Goal: Transaction & Acquisition: Purchase product/service

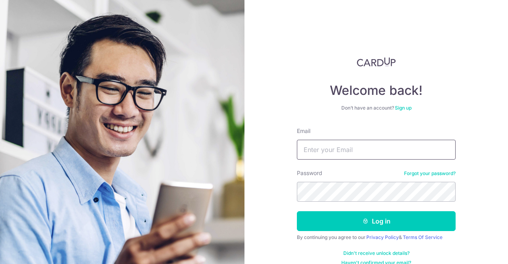
click at [320, 150] on input "Email" at bounding box center [376, 150] width 159 height 20
type input "[EMAIL_ADDRESS][DOMAIN_NAME]"
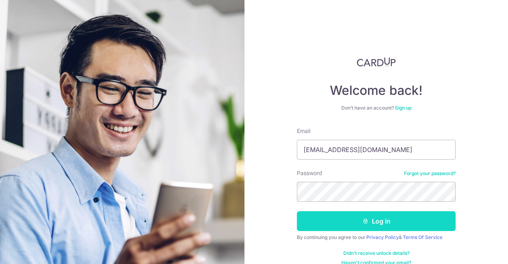
click at [353, 221] on button "Log in" at bounding box center [376, 221] width 159 height 20
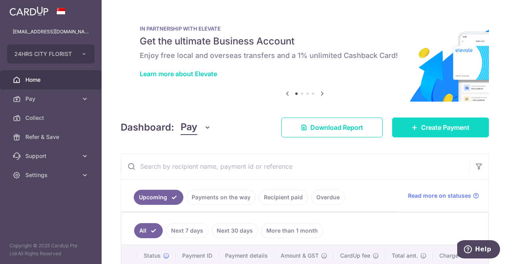
click at [427, 130] on span "Create Payment" at bounding box center [445, 128] width 48 height 10
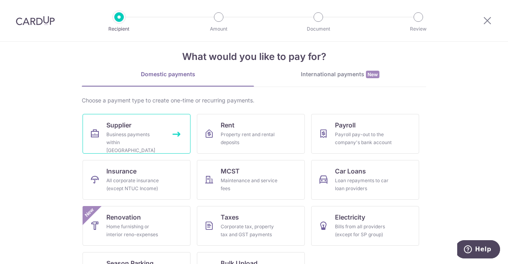
scroll to position [40, 0]
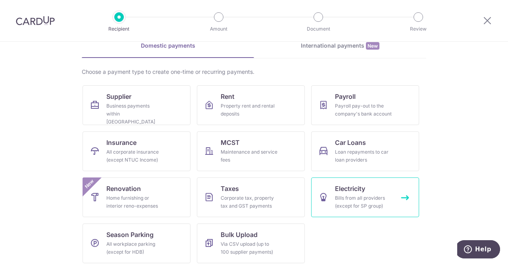
click at [358, 204] on div "Bills from all providers (except for SP group)" at bounding box center [363, 202] width 57 height 16
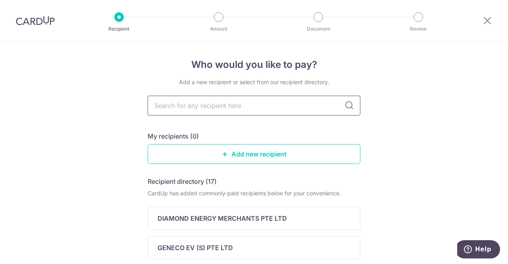
click at [264, 107] on input "text" at bounding box center [254, 106] width 213 height 20
type input "singapore"
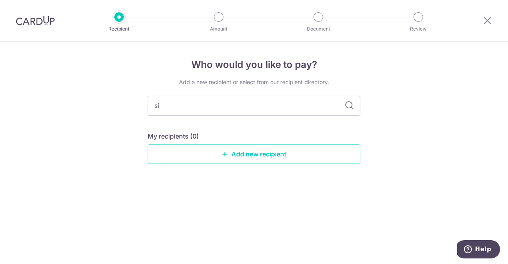
type input "s"
type input "SP"
click at [350, 105] on icon at bounding box center [349, 106] width 10 height 10
click at [206, 114] on input "SP" at bounding box center [254, 106] width 213 height 20
type input "S"
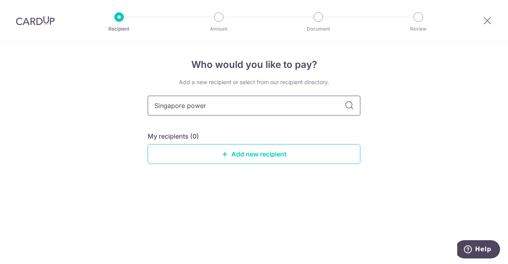
type input "Singapore power"
click at [345, 106] on icon at bounding box center [349, 106] width 10 height 10
drag, startPoint x: 260, startPoint y: 110, endPoint x: 152, endPoint y: 106, distance: 107.6
click at [241, 156] on link "Add new recipient" at bounding box center [254, 154] width 213 height 20
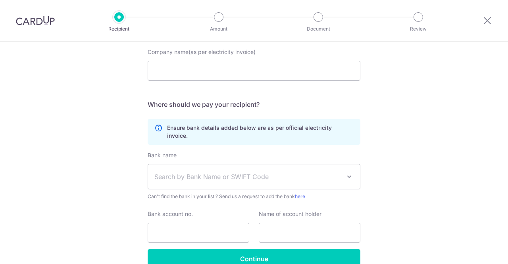
scroll to position [40, 0]
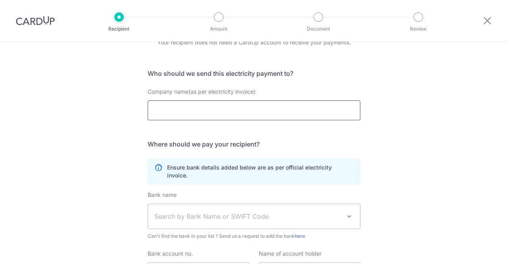
click at [256, 115] on input "Company name(as per electricity invoice)" at bounding box center [254, 110] width 213 height 20
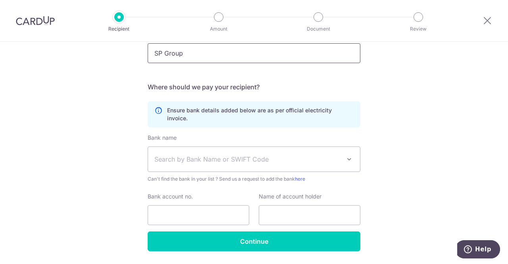
scroll to position [113, 0]
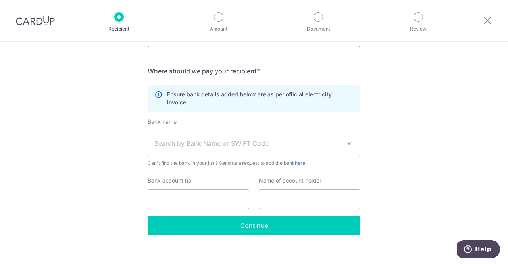
type input "SP Group"
click at [339, 131] on span "Search by Bank Name or SWIFT Code" at bounding box center [254, 143] width 212 height 25
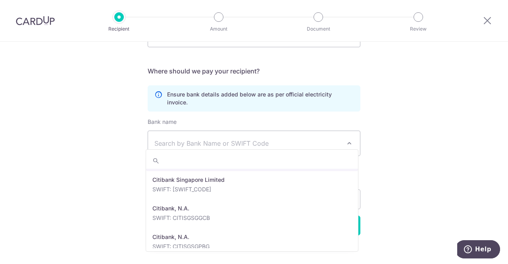
scroll to position [516, 0]
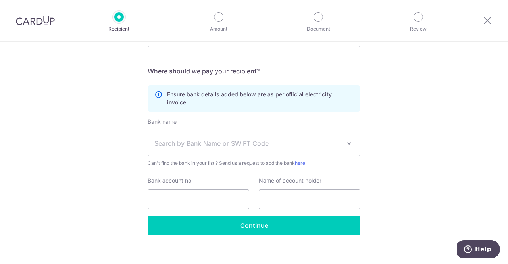
click at [451, 127] on div "Who would you like to pay? Your recipient does not need a CardUp account to rec…" at bounding box center [254, 101] width 508 height 344
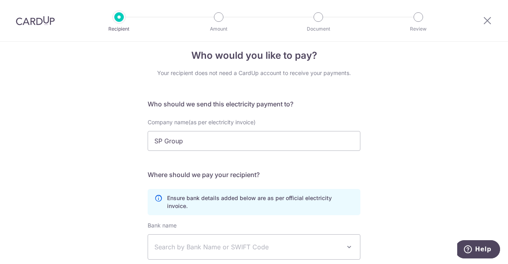
scroll to position [0, 0]
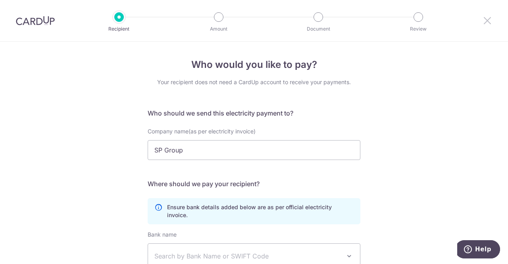
drag, startPoint x: 482, startPoint y: 23, endPoint x: 286, endPoint y: 49, distance: 197.7
click at [482, 23] on icon at bounding box center [487, 20] width 10 height 10
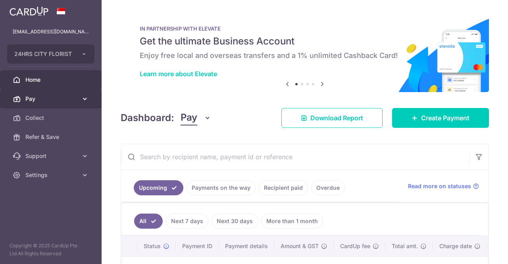
click at [83, 97] on icon at bounding box center [85, 99] width 8 height 8
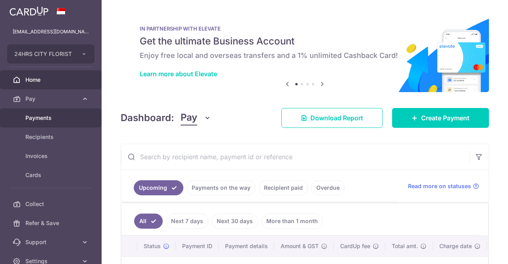
click at [50, 114] on span "Payments" at bounding box center [51, 118] width 52 height 8
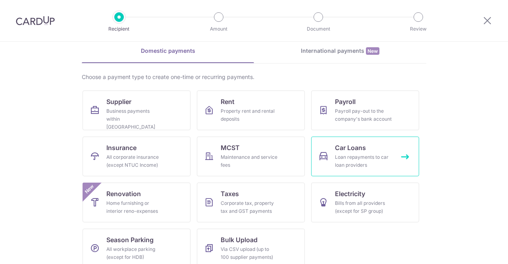
scroll to position [44, 0]
